Goal: Transaction & Acquisition: Book appointment/travel/reservation

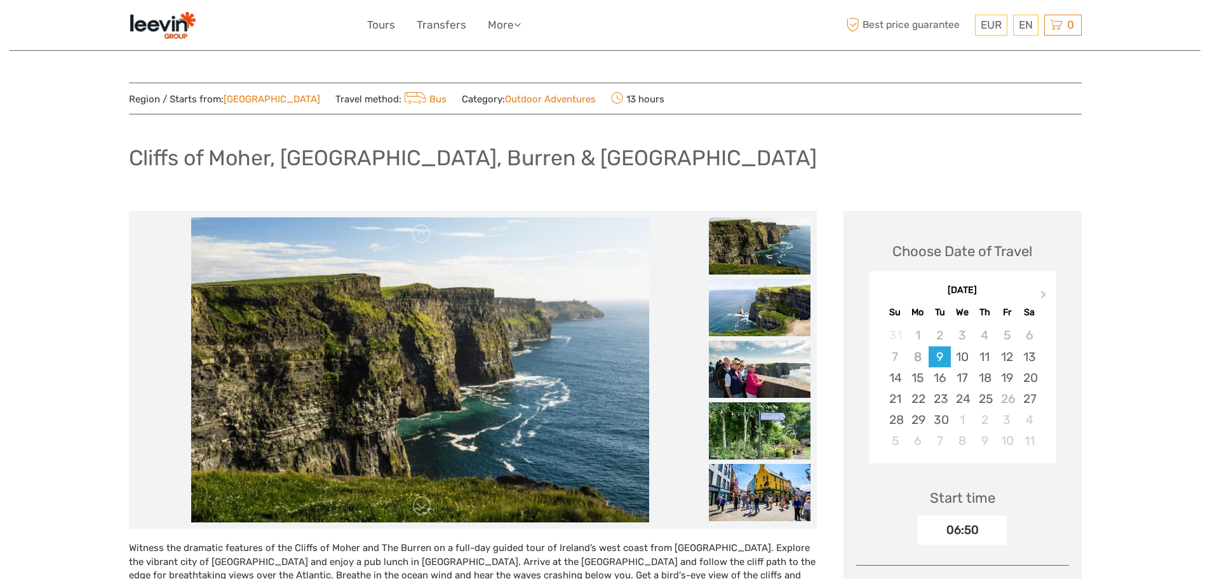
click at [162, 32] on img at bounding box center [162, 25] width 67 height 31
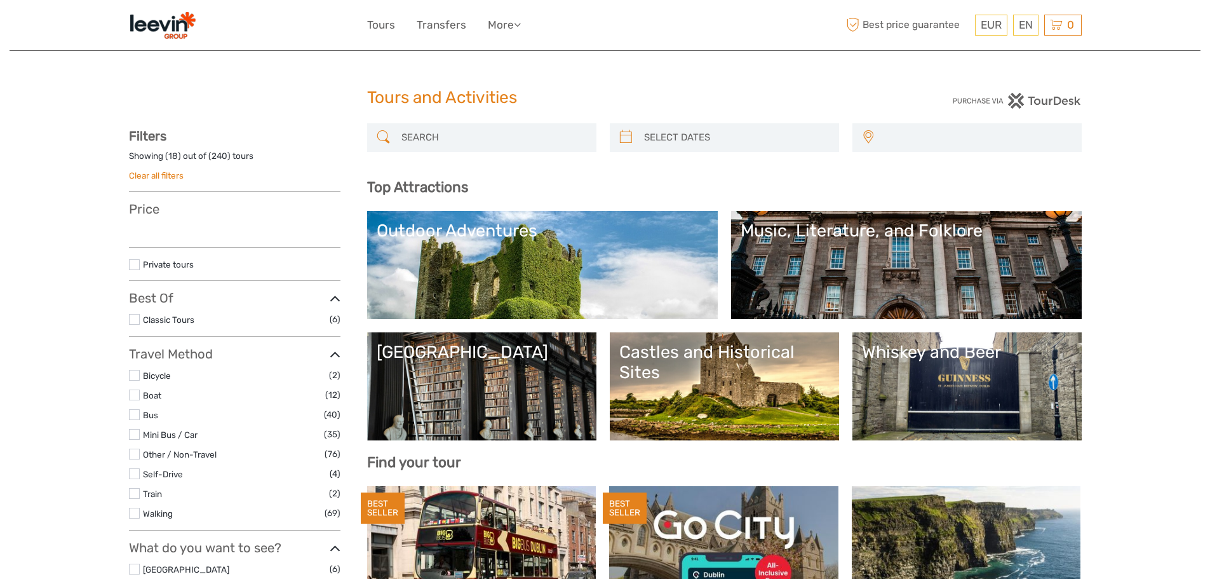
select select
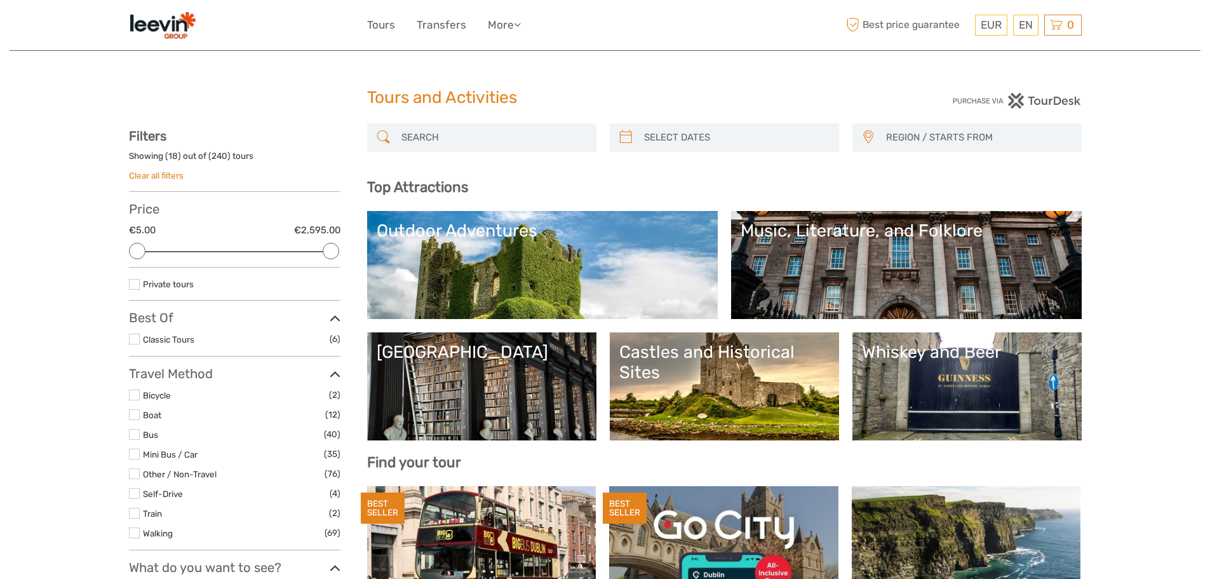
click at [959, 368] on link "Whiskey and Beer" at bounding box center [967, 386] width 210 height 89
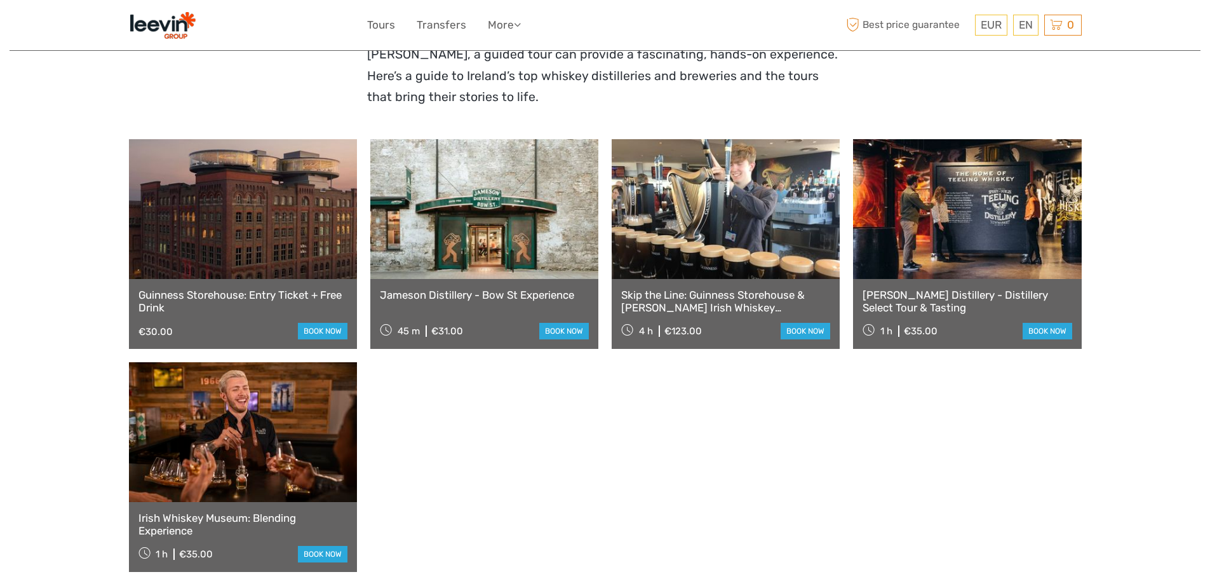
click at [239, 302] on link "Guinness Storehouse: Entry Ticket + Free Drink" at bounding box center [243, 301] width 209 height 26
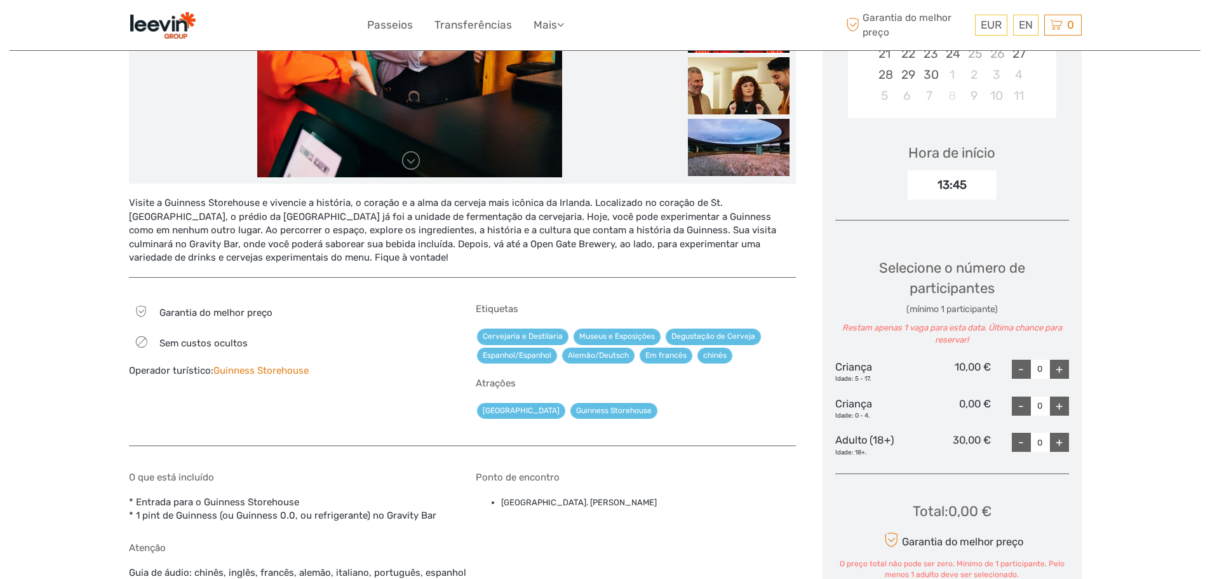
scroll to position [445, 0]
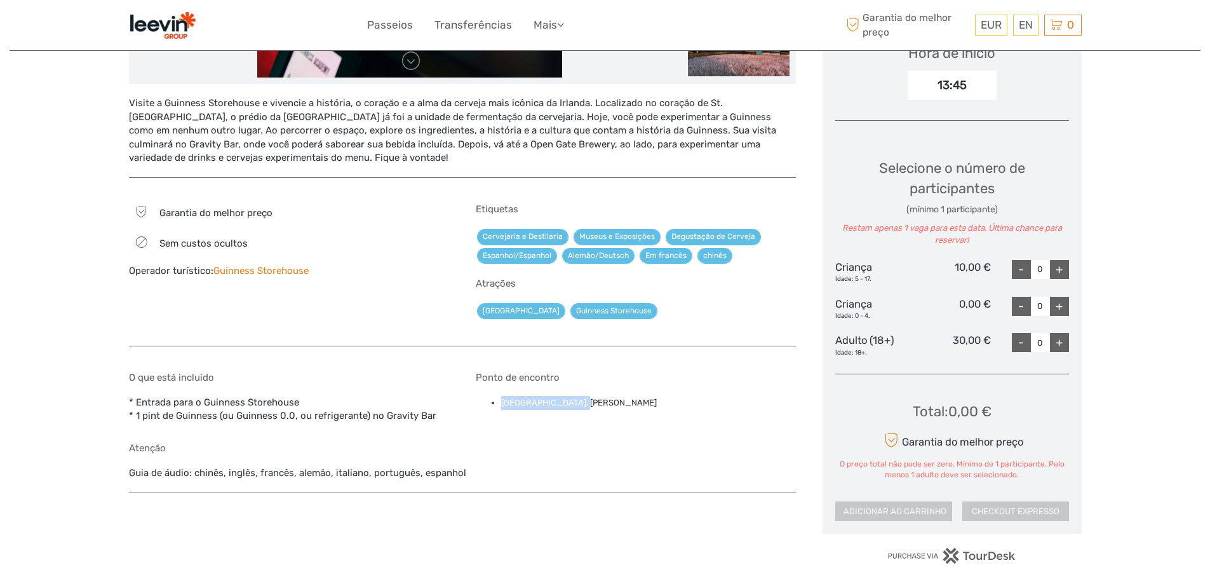
drag, startPoint x: 493, startPoint y: 405, endPoint x: 602, endPoint y: 399, distance: 108.8
click at [602, 399] on li "Portão de St. James" at bounding box center [648, 403] width 295 height 14
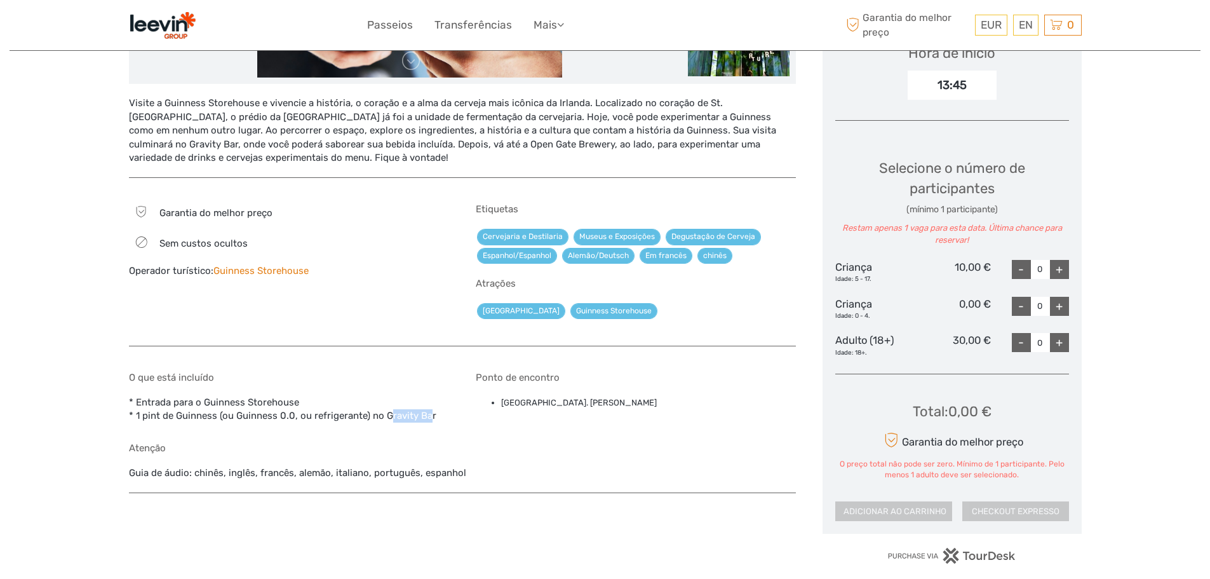
drag, startPoint x: 428, startPoint y: 419, endPoint x: 387, endPoint y: 419, distance: 41.3
click at [387, 419] on font "* 1 pint de Guinness (ou Guinness 0.0, ou refrigerante) no Gravity Bar" at bounding box center [283, 415] width 308 height 11
click at [376, 435] on div "O que está incluído * Entrada para o Guinness Storehouse * 1 pint de Guinness (…" at bounding box center [462, 426] width 667 height 134
click at [443, 480] on div "O que está incluído * Entrada para o Guinness Storehouse * 1 pint de Guinness (…" at bounding box center [462, 426] width 667 height 134
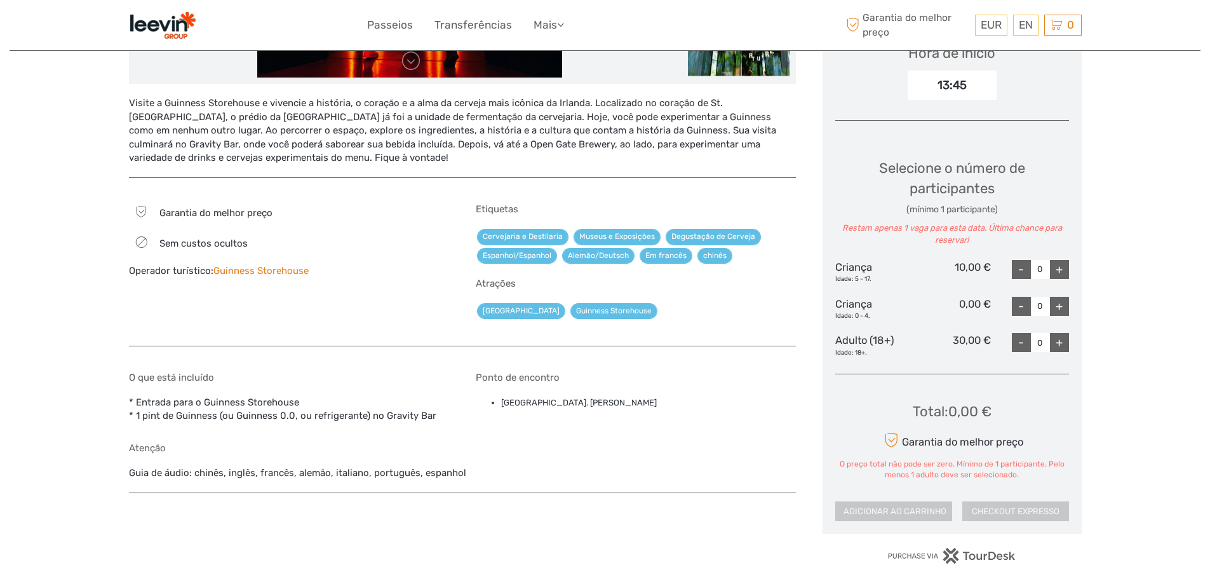
click at [1062, 343] on font "+" at bounding box center [1059, 342] width 7 height 14
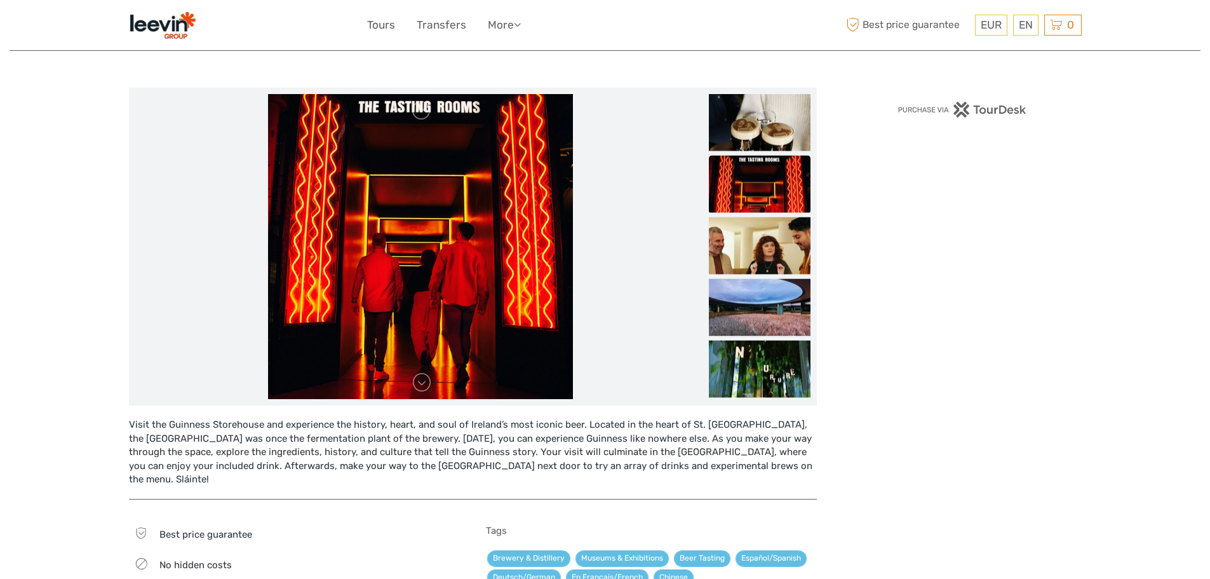
scroll to position [0, 0]
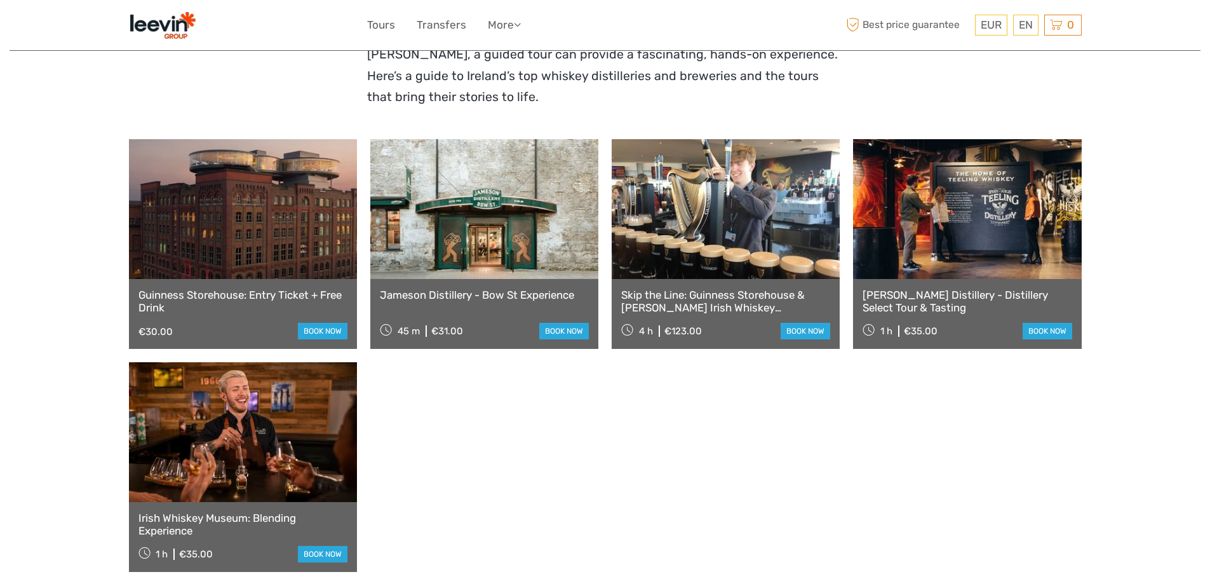
click at [273, 255] on link at bounding box center [243, 209] width 228 height 140
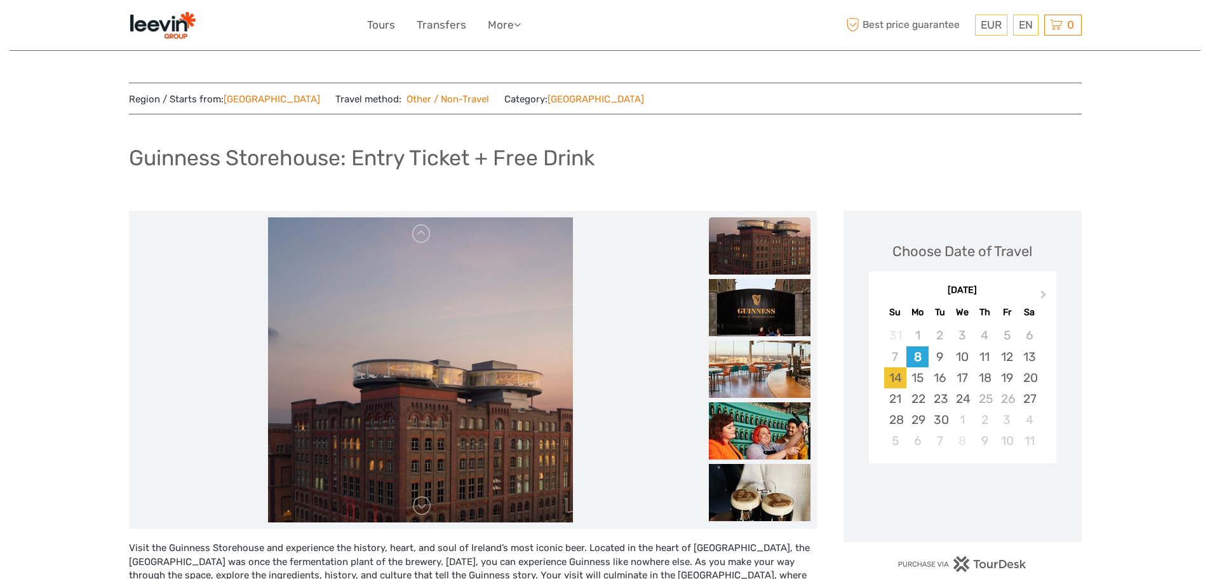
click at [898, 377] on div "14" at bounding box center [895, 377] width 22 height 21
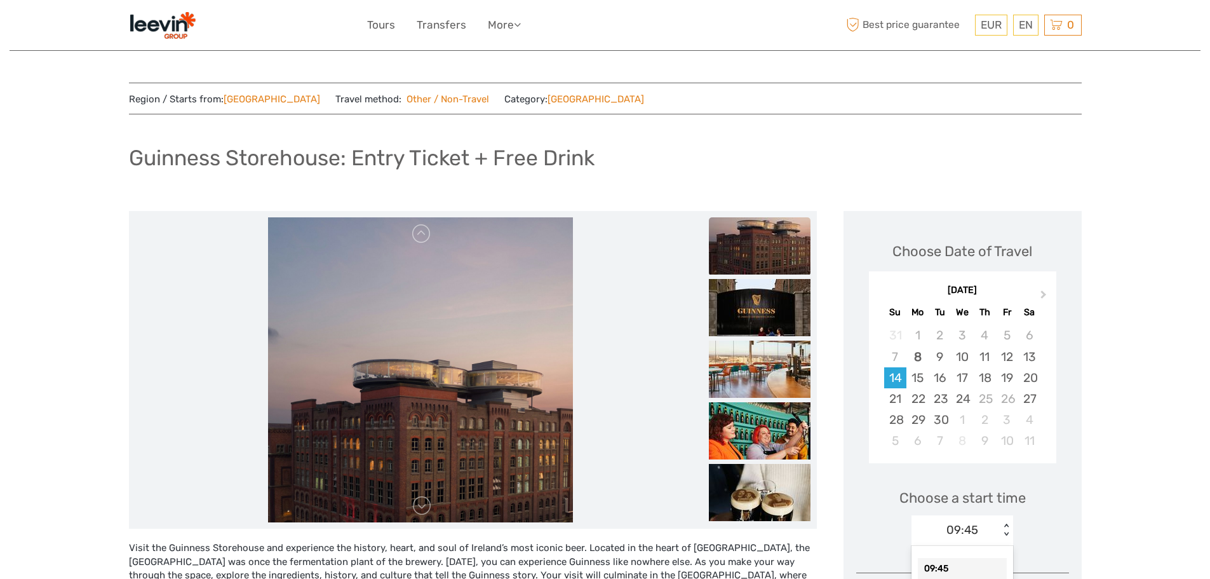
click at [1009, 528] on div "option 09:45 selected, 1 of 13. 13 results available. Use Up and Down to choose…" at bounding box center [963, 530] width 102 height 30
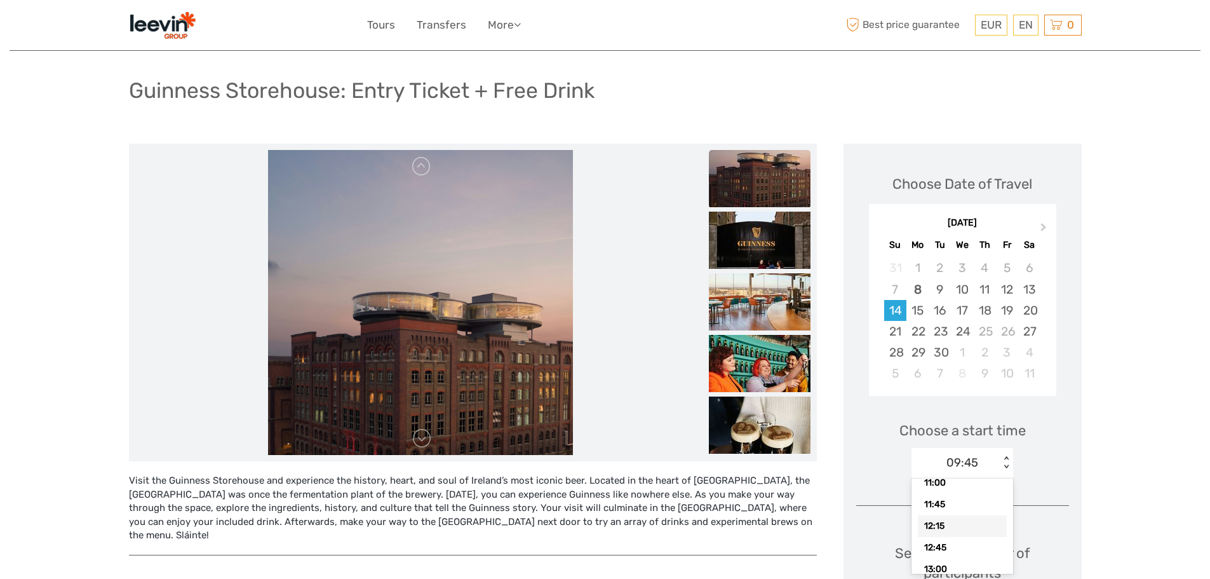
scroll to position [127, 0]
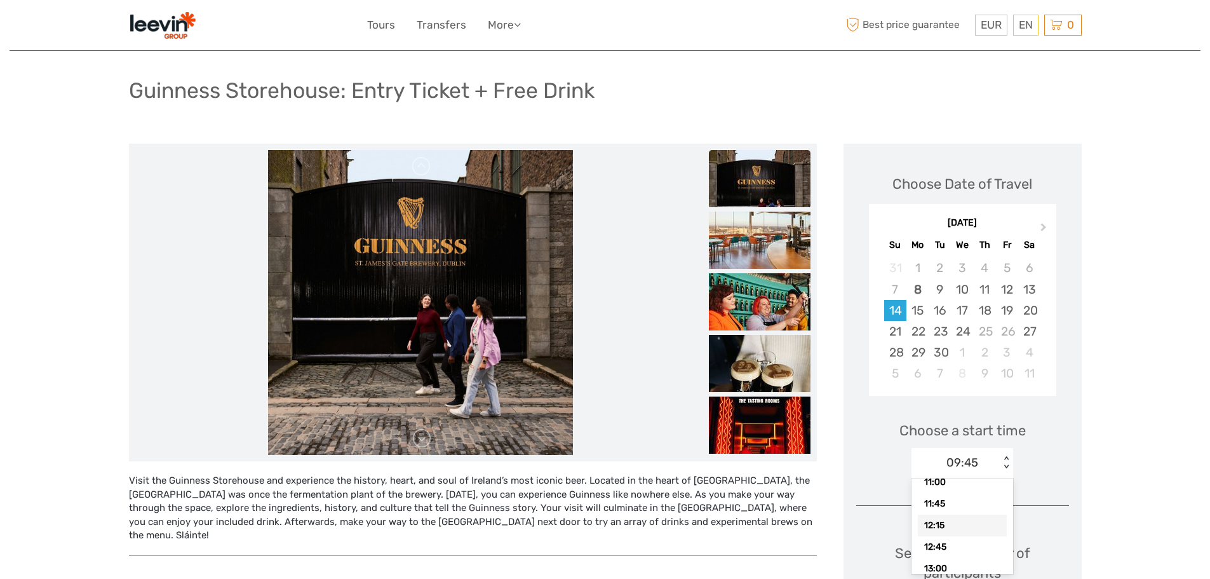
click at [944, 528] on div "12:15" at bounding box center [962, 526] width 89 height 22
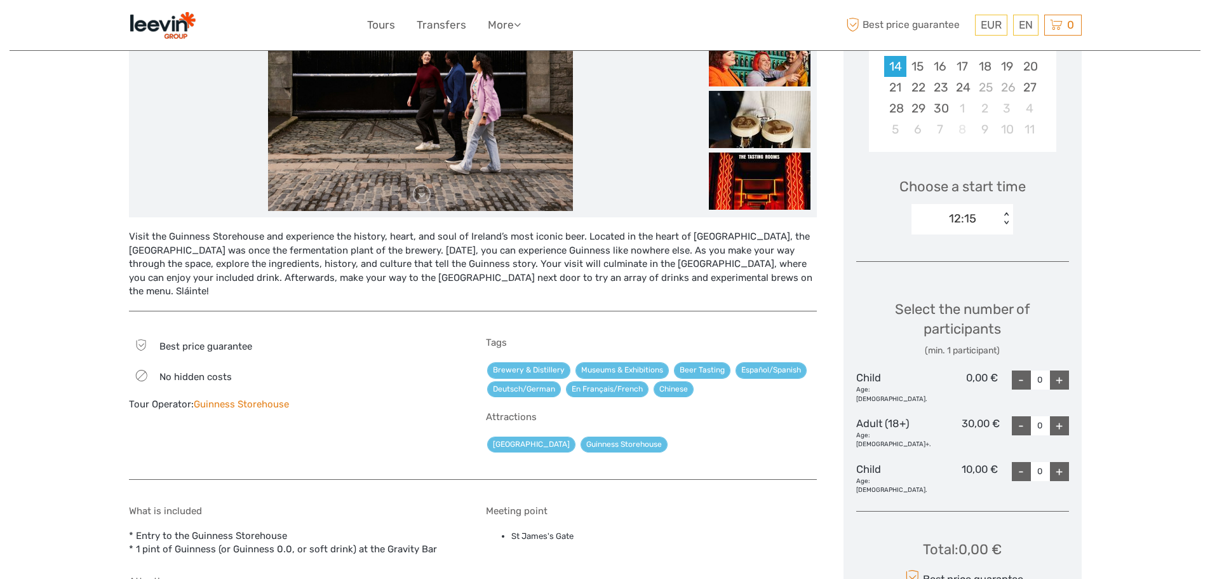
scroll to position [321, 0]
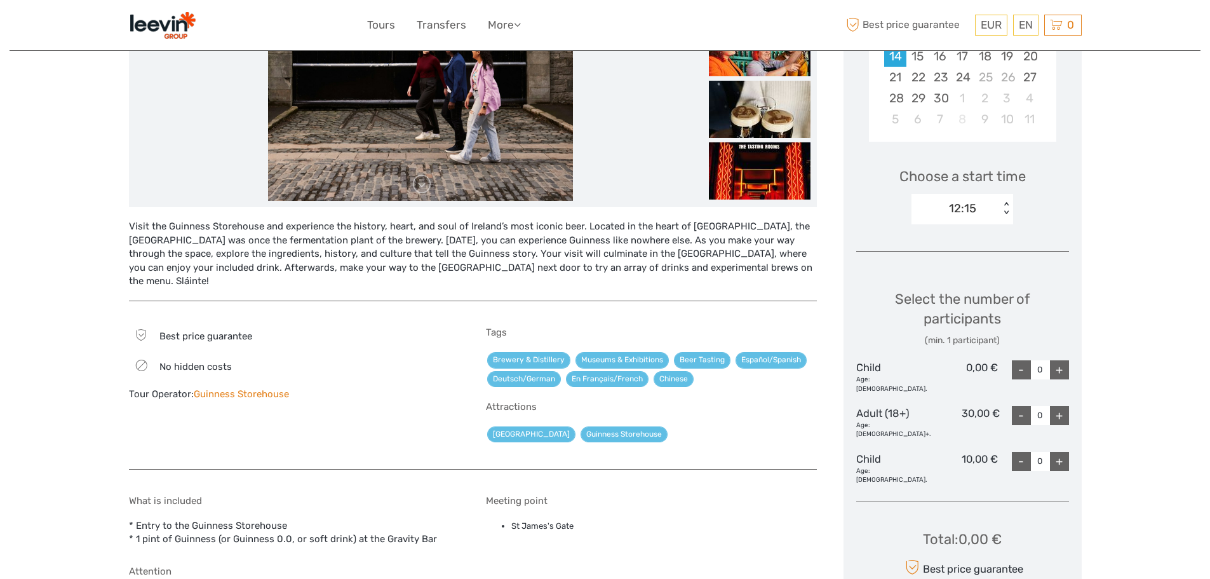
click at [1062, 409] on div "+" at bounding box center [1059, 415] width 19 height 19
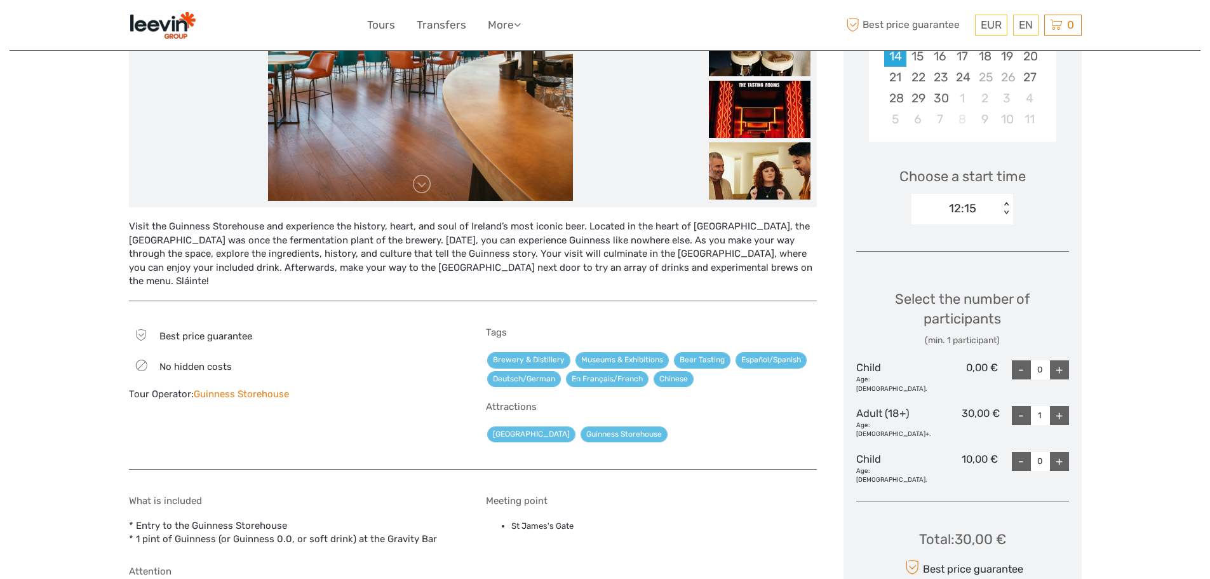
click at [1062, 409] on div "+" at bounding box center [1059, 415] width 19 height 19
click at [1022, 409] on div "-" at bounding box center [1021, 415] width 19 height 19
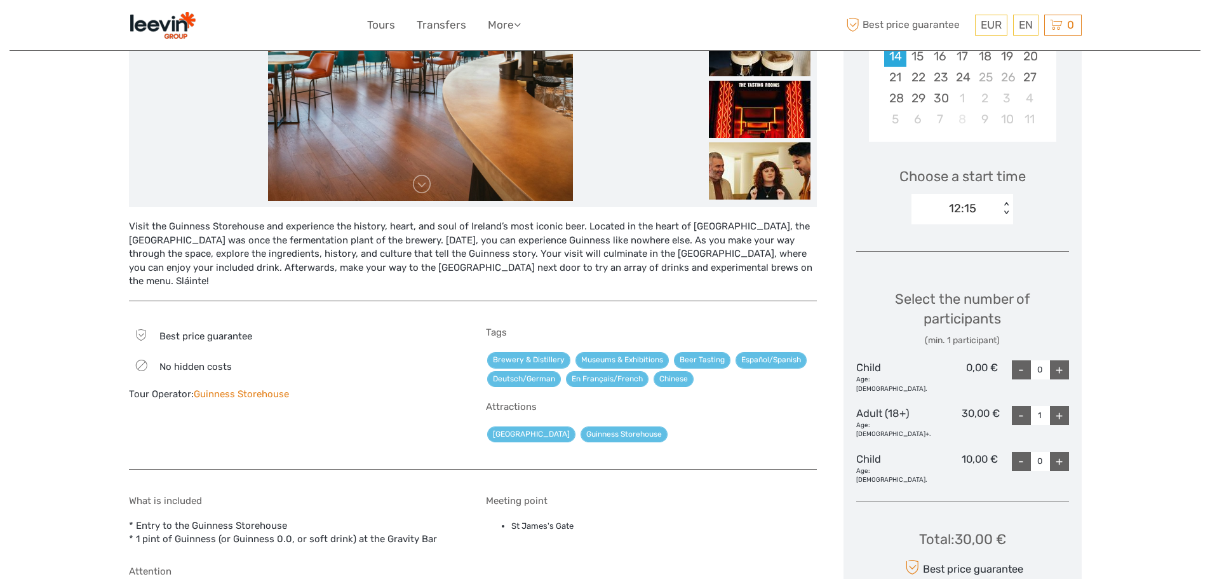
type input "0"
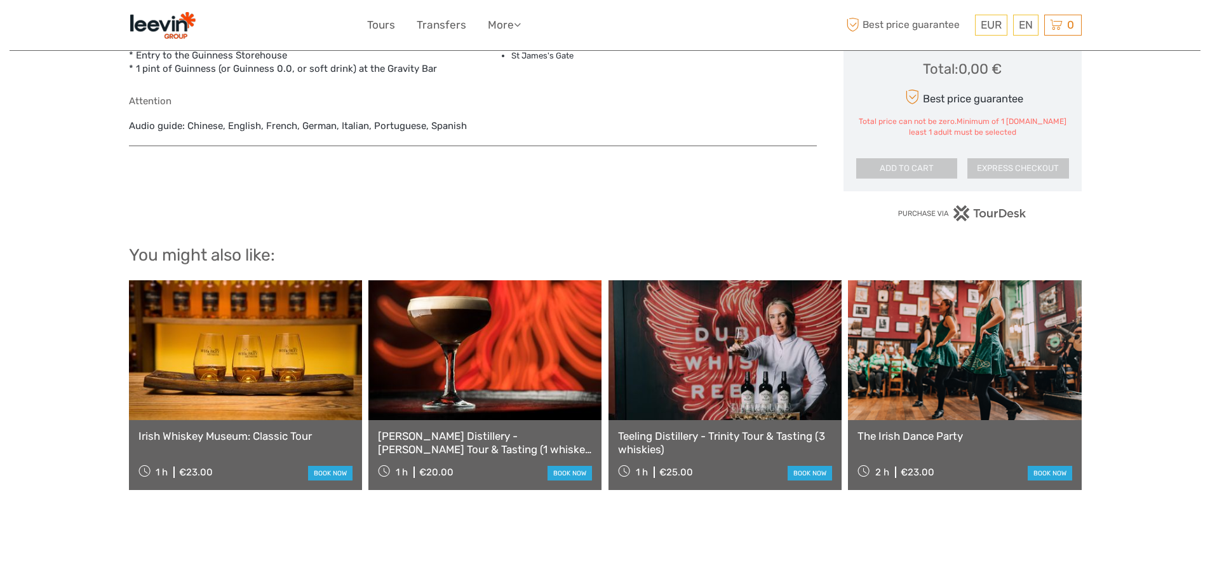
scroll to position [762, 0]
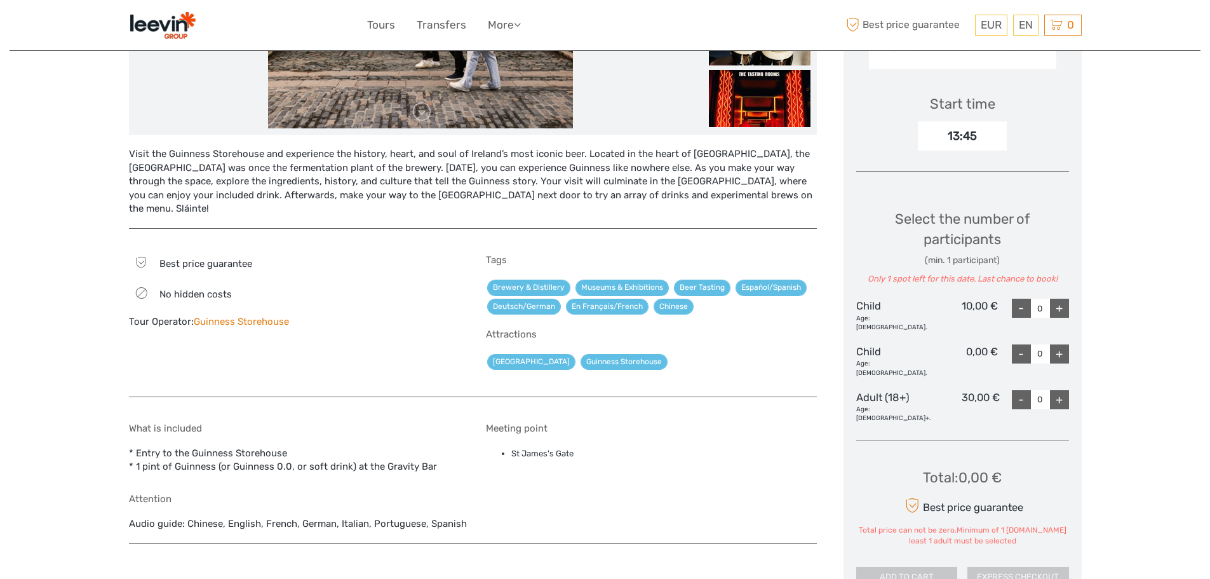
scroll to position [508, 0]
